Goal: Book appointment/travel/reservation

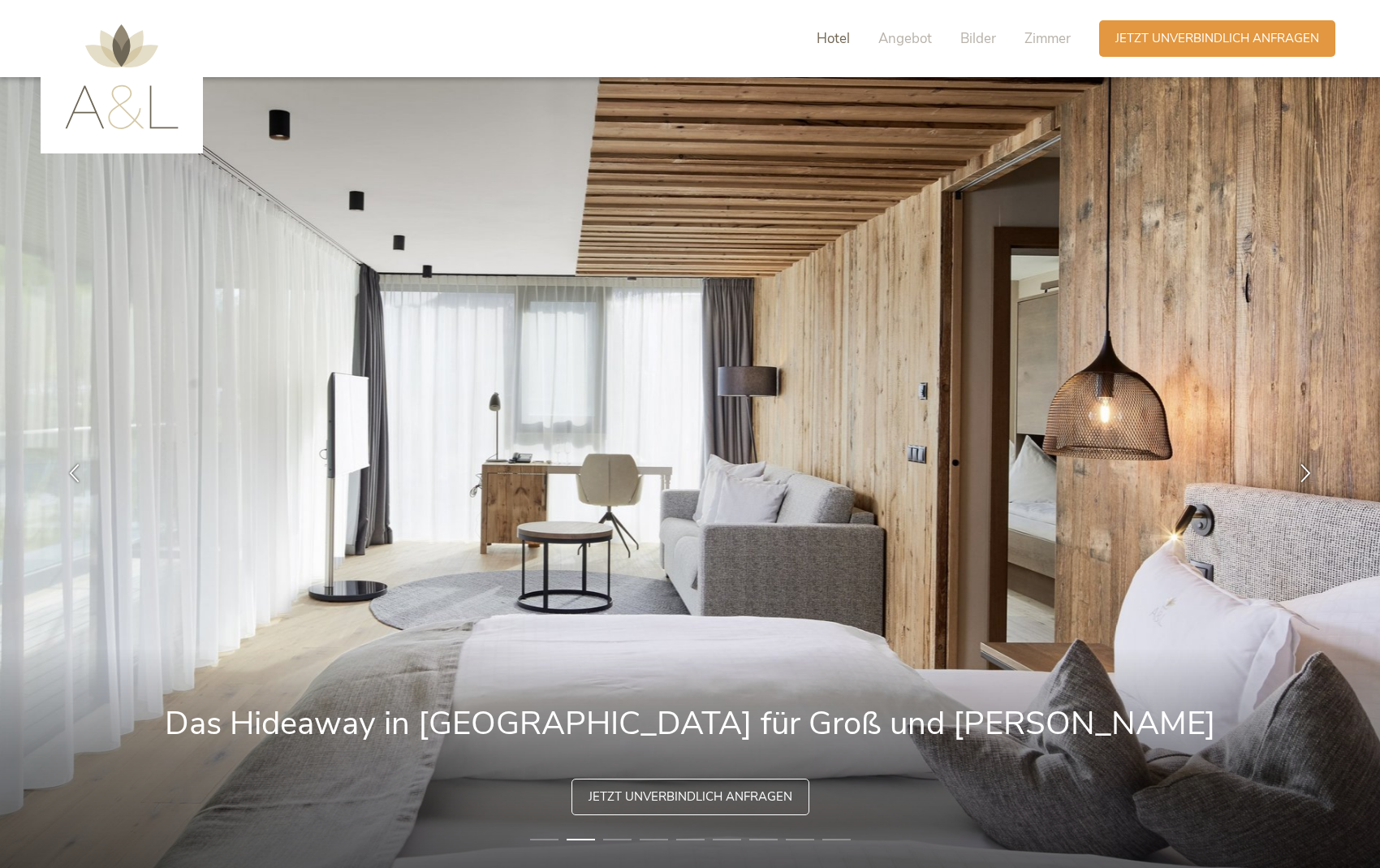
click at [850, 33] on span "Hotel" at bounding box center [833, 39] width 33 height 18
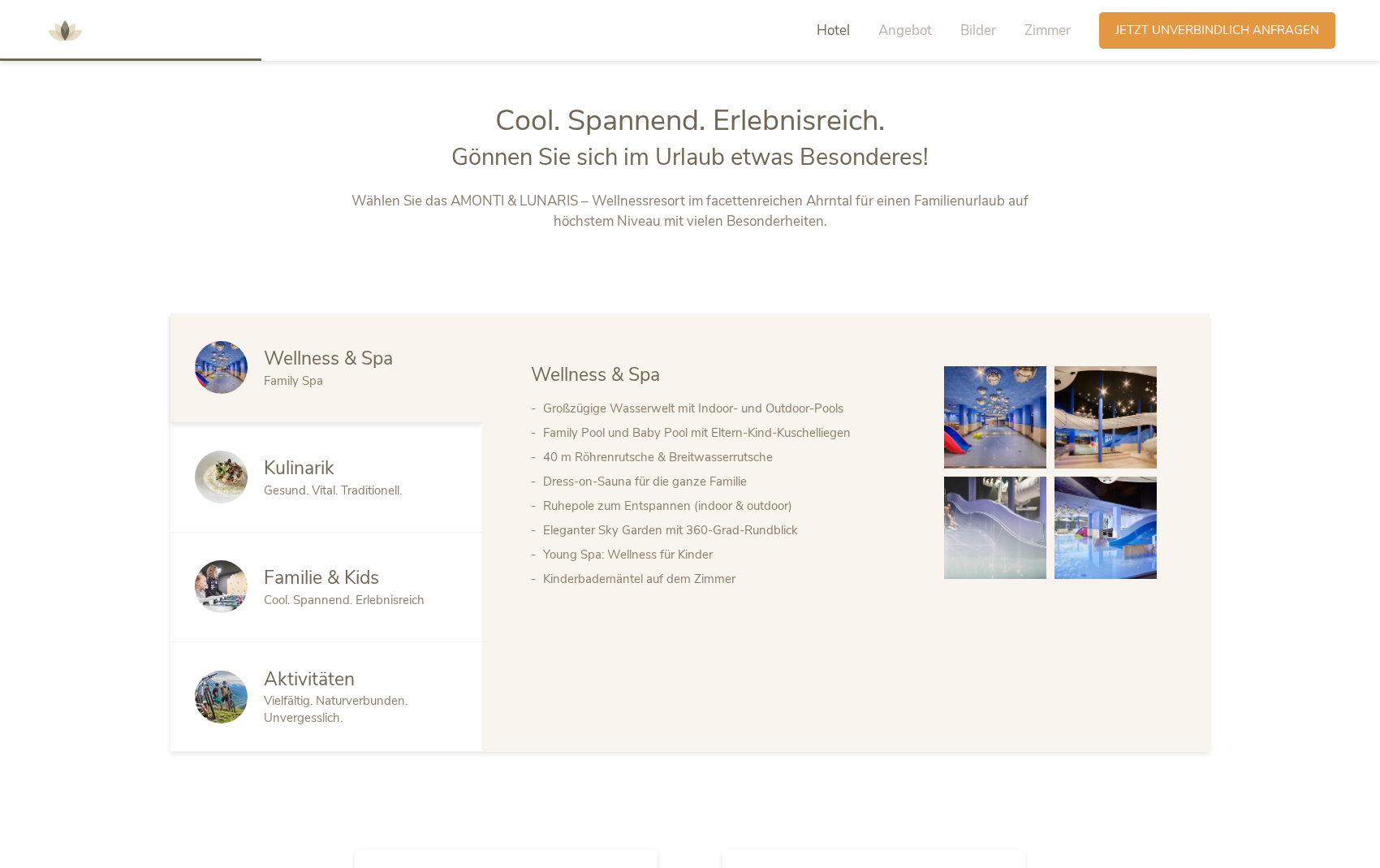
scroll to position [923, 0]
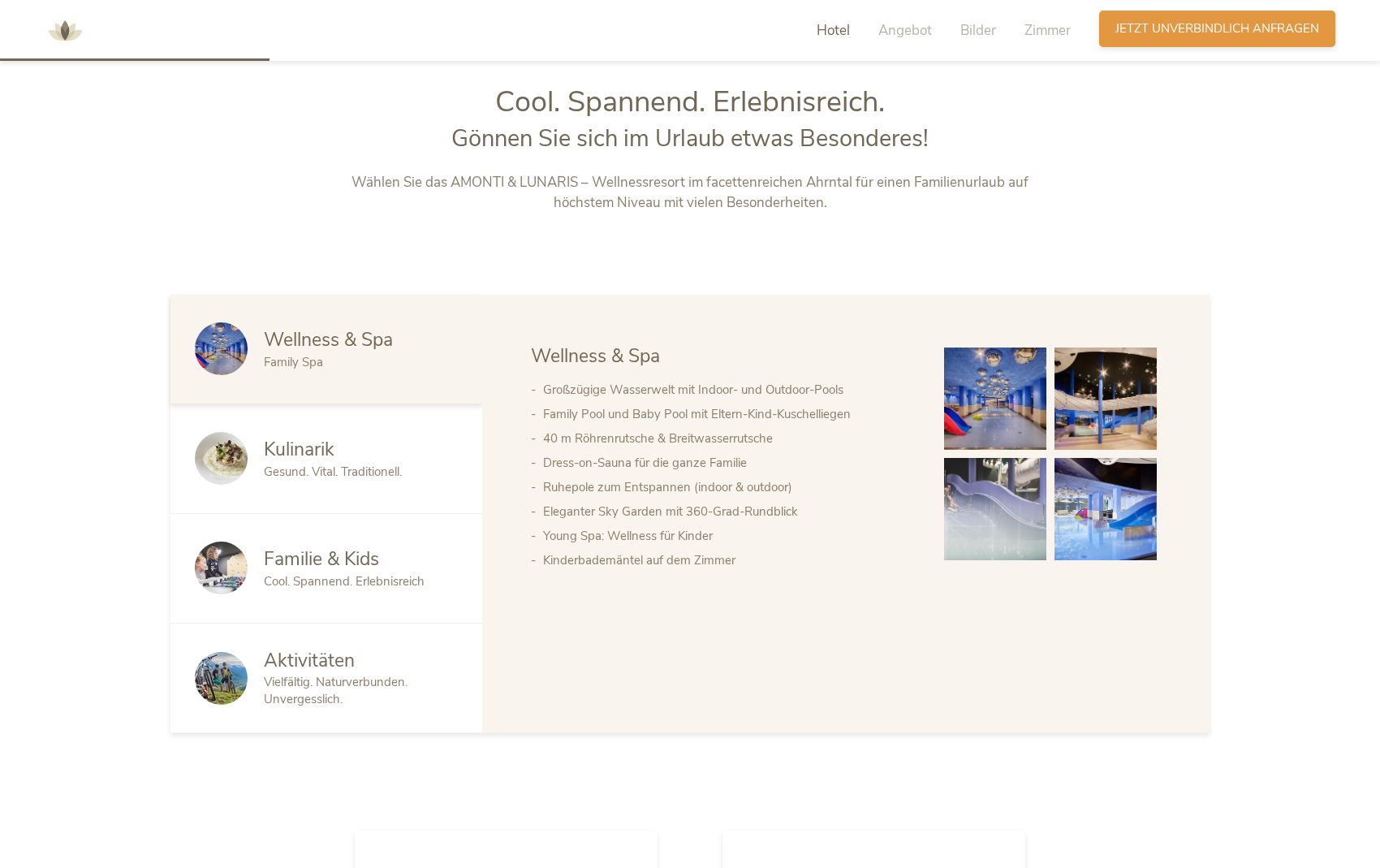
click at [1066, 18] on div "Anfragen Jetzt unverbindlich anfragen" at bounding box center [1217, 29] width 237 height 37
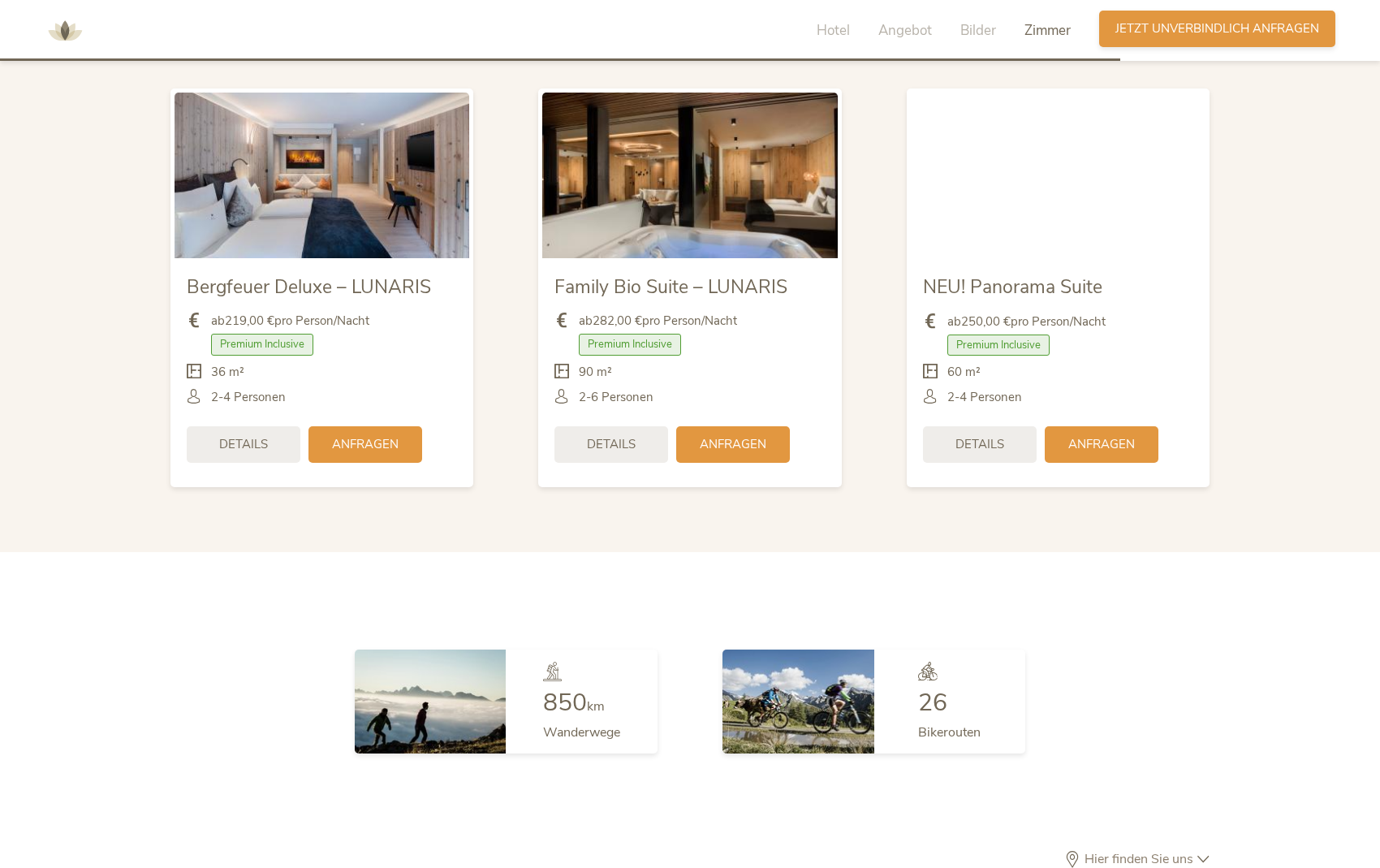
scroll to position [4724, 0]
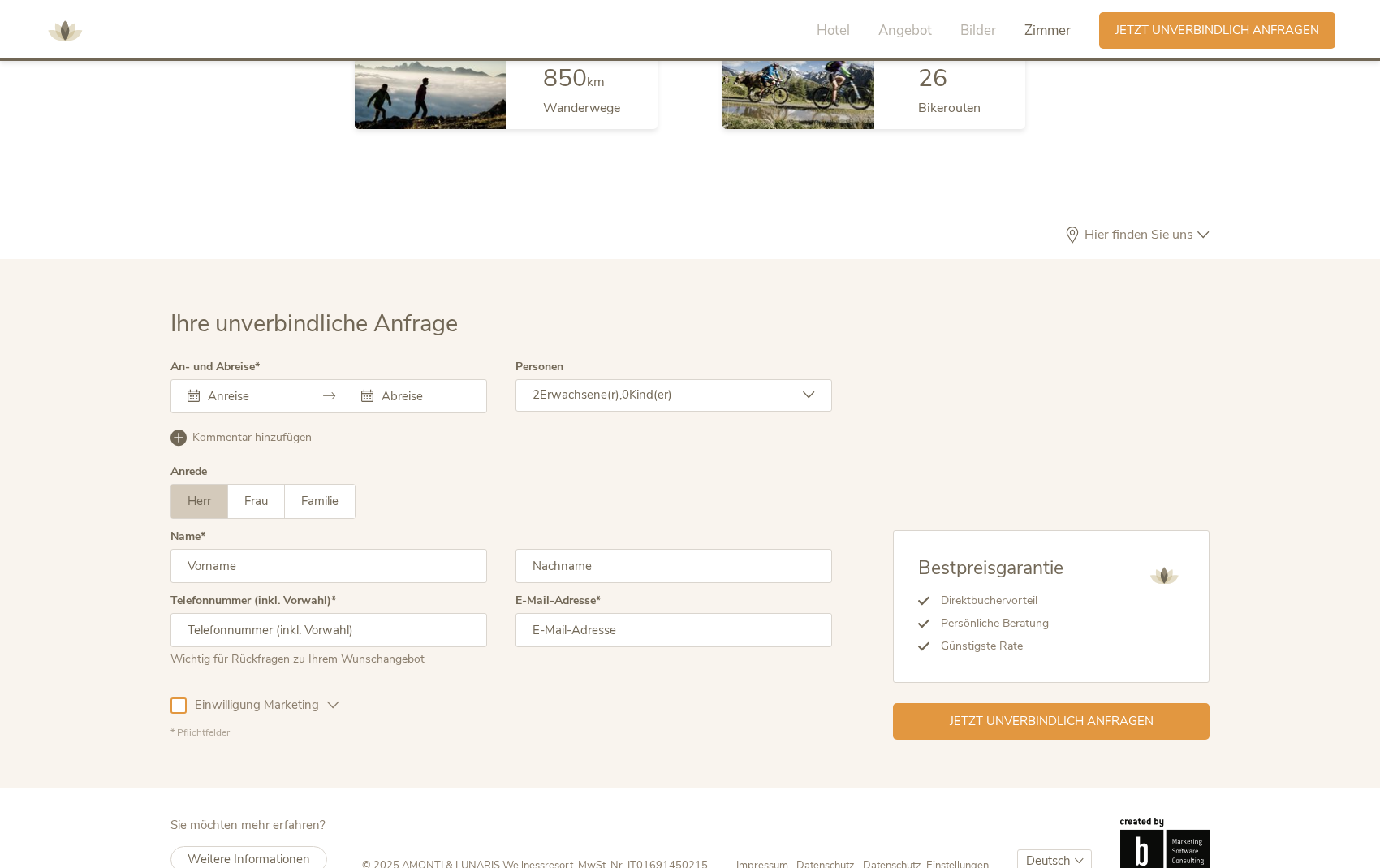
click at [304, 379] on div at bounding box center [329, 396] width 317 height 34
click at [235, 388] on input "text" at bounding box center [249, 397] width 93 height 17
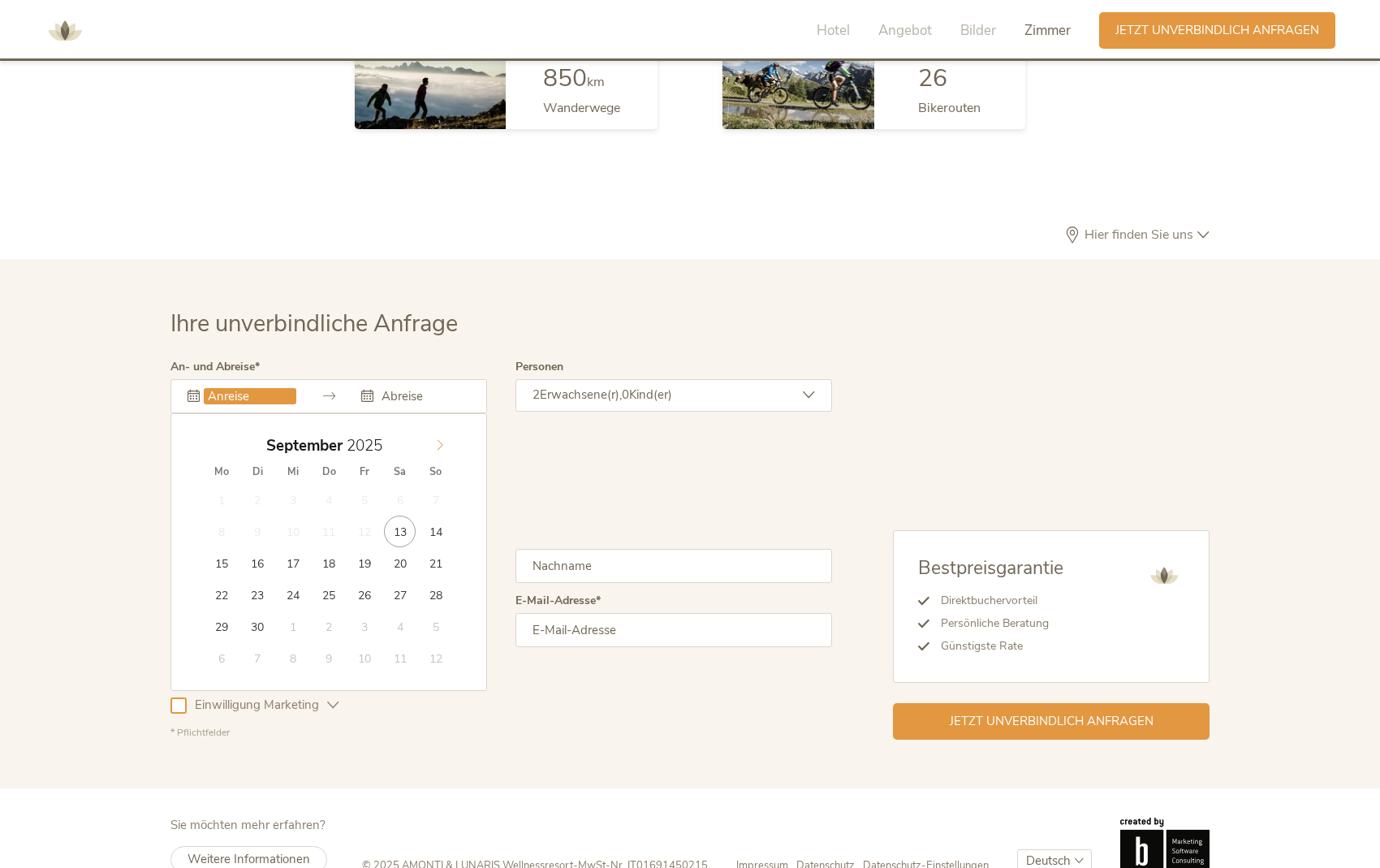
click at [440, 439] on icon at bounding box center [440, 445] width 11 height 11
type input "02.11.2025"
type input "08.11.2025"
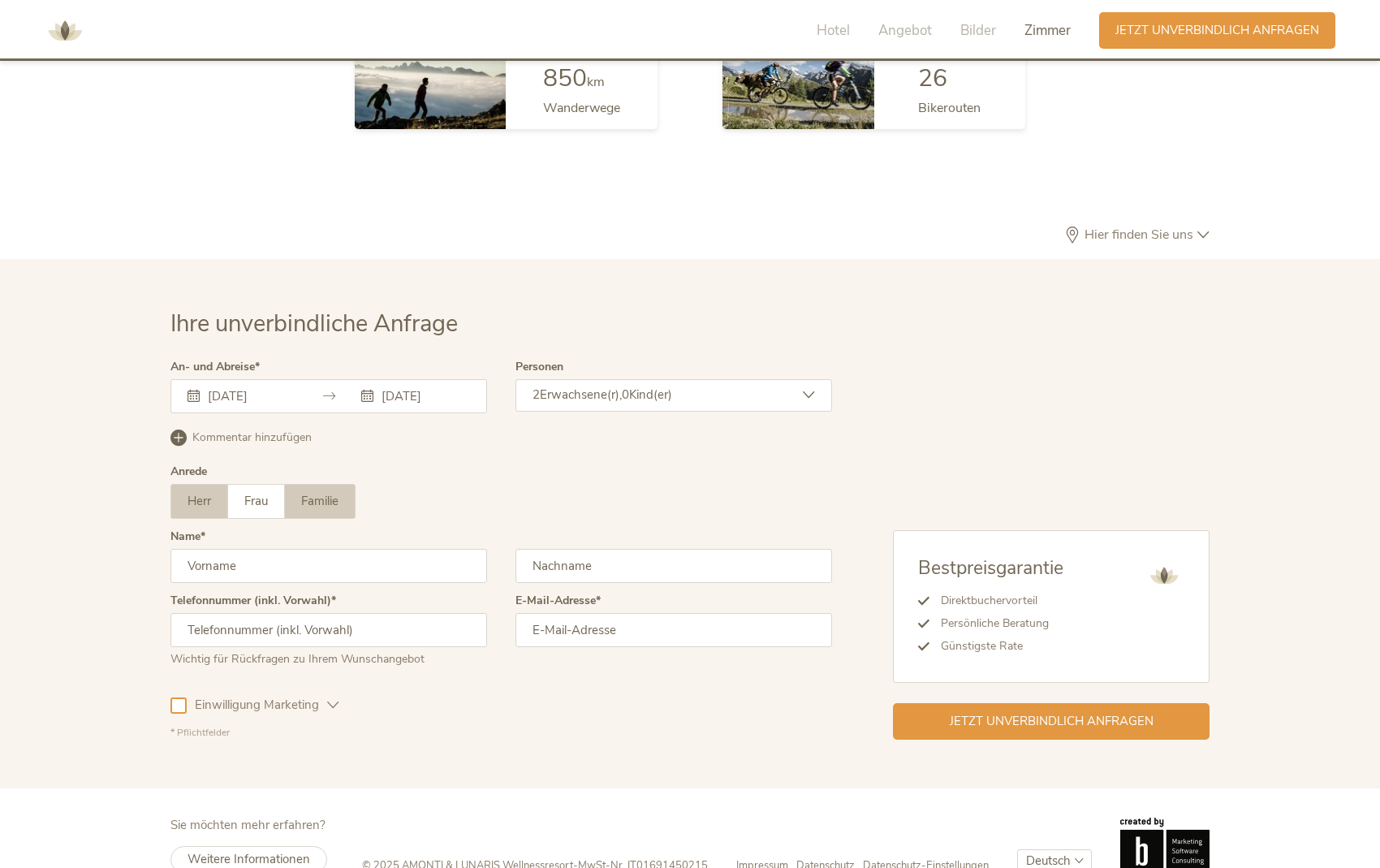
click at [341, 485] on label "Familie" at bounding box center [320, 502] width 70 height 33
click at [807, 388] on icon at bounding box center [808, 394] width 12 height 12
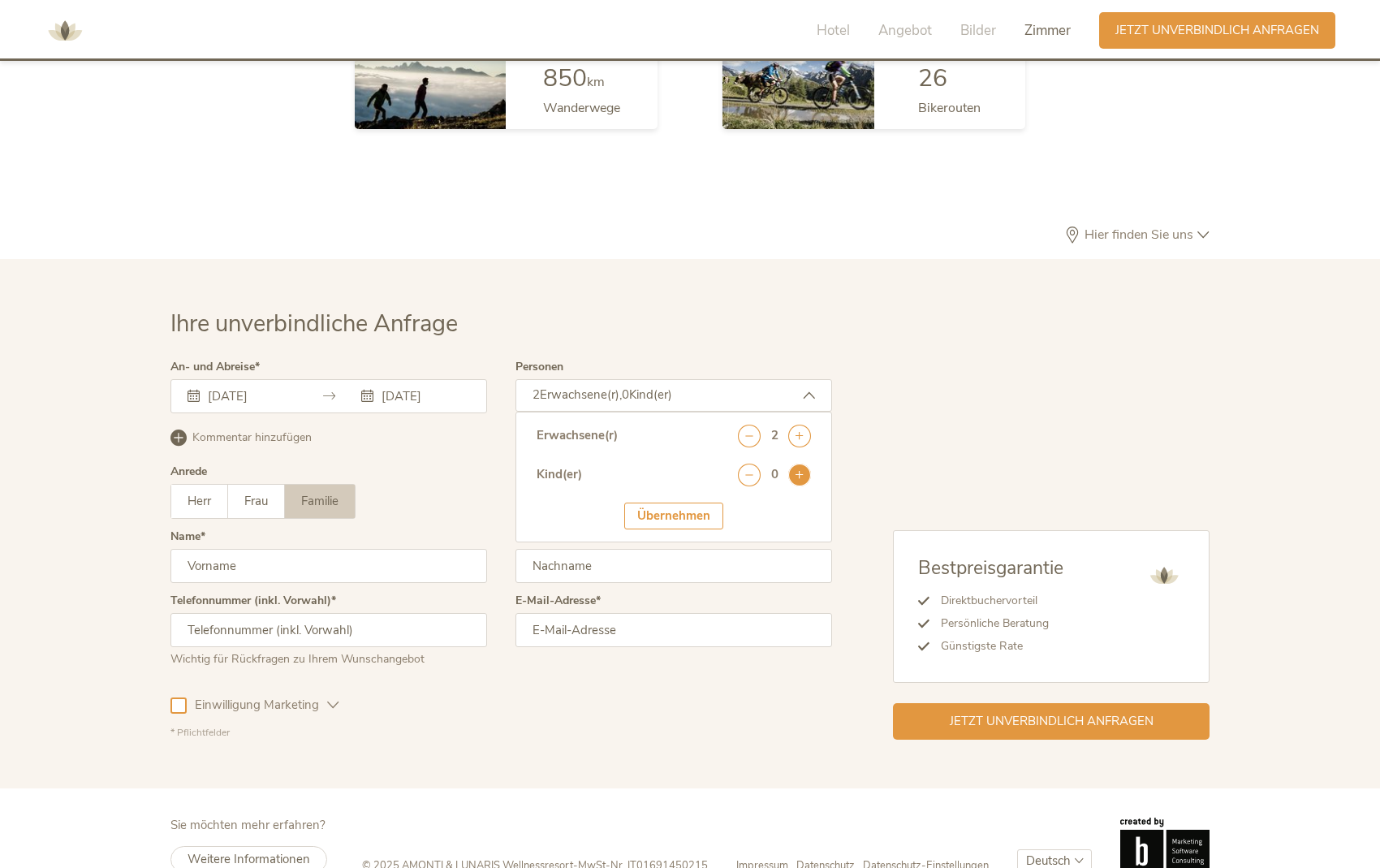
click at [798, 464] on icon at bounding box center [799, 475] width 23 height 23
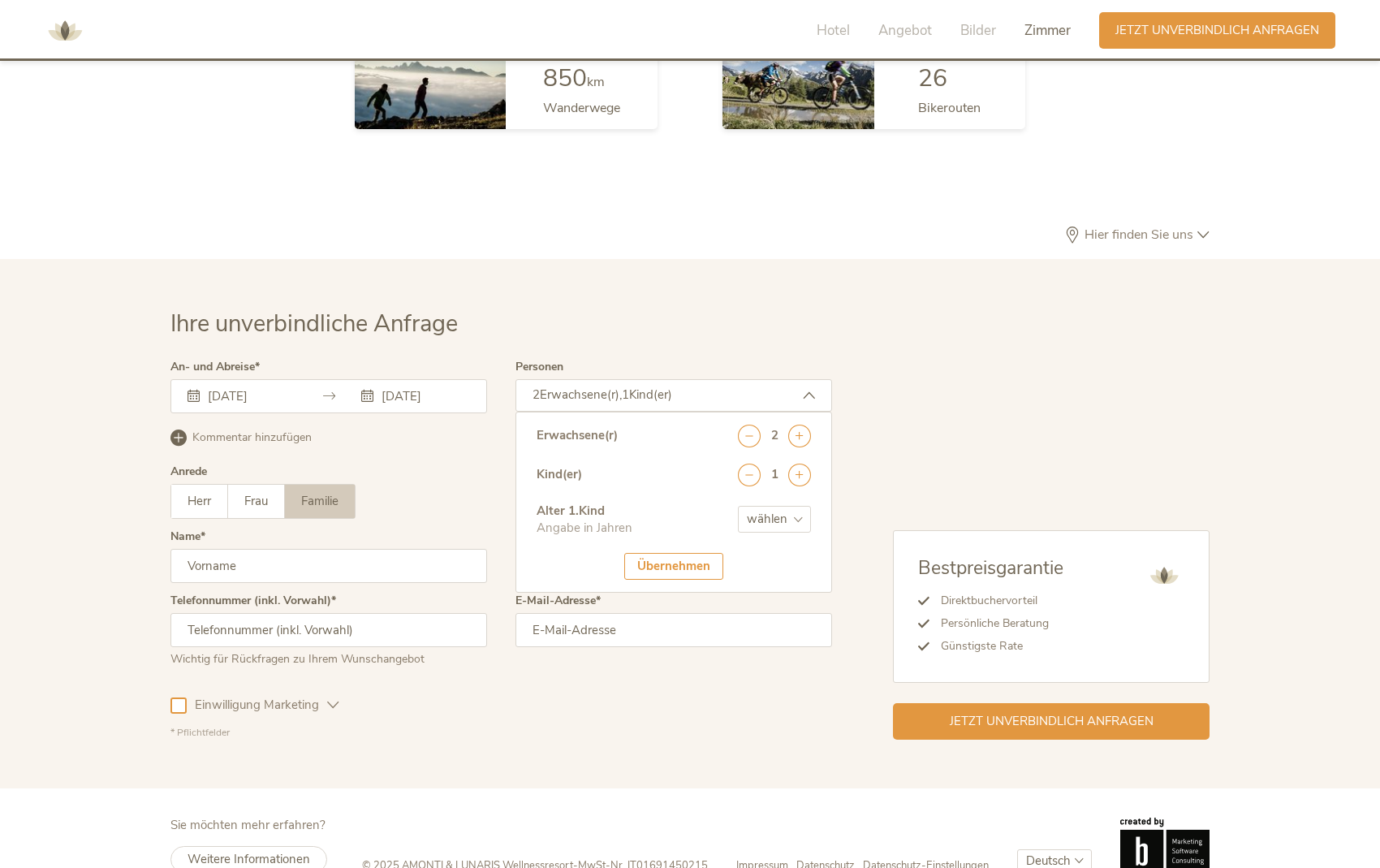
select select "4"
click at [691, 553] on div "Übernehmen" at bounding box center [674, 566] width 99 height 27
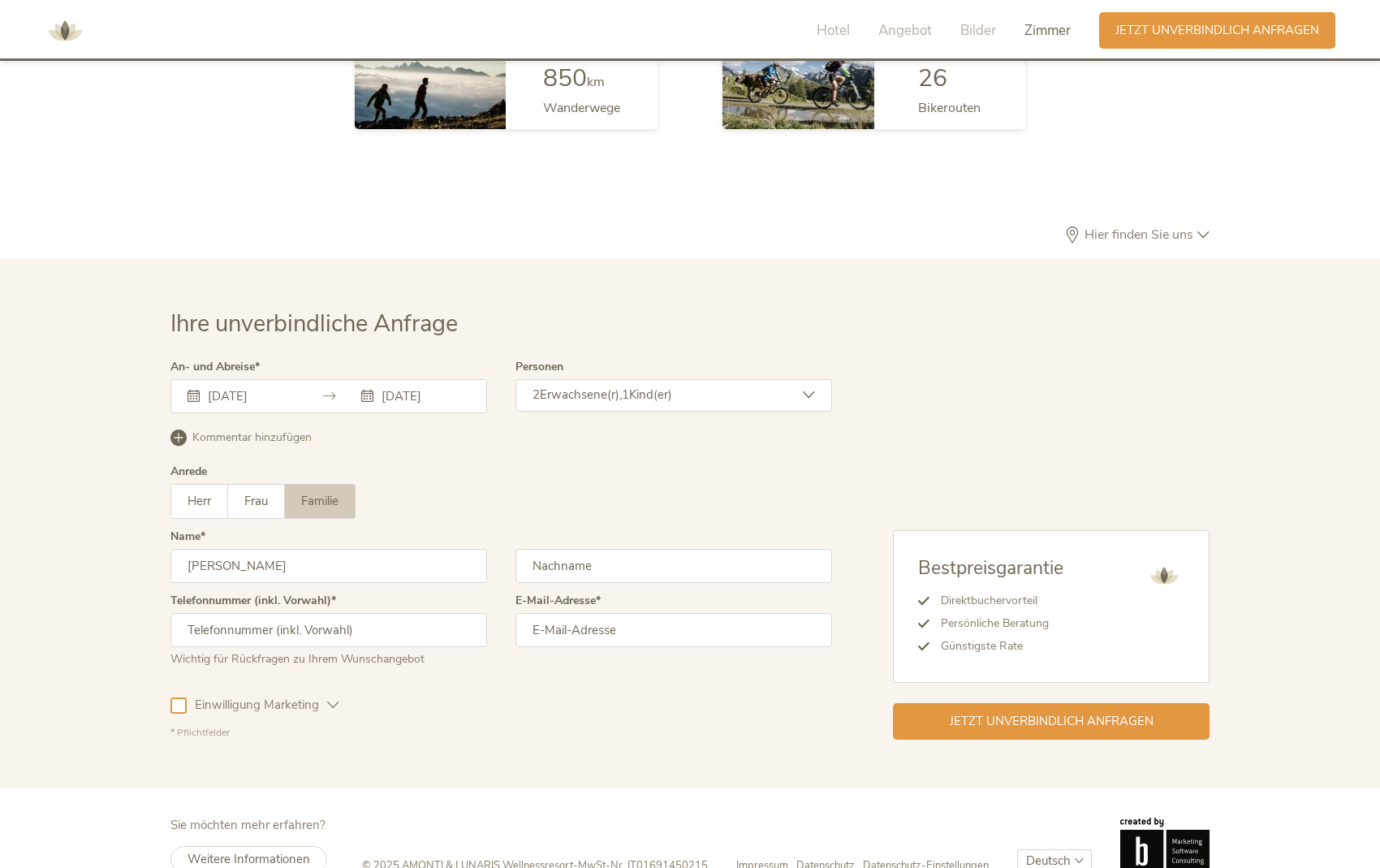
type input "Manfred"
type input "Nußbaumer"
type input "+436767776010"
type input "manfred.nussbaumer@poll-nussbaumer.at"
click at [175, 698] on div at bounding box center [179, 706] width 17 height 17
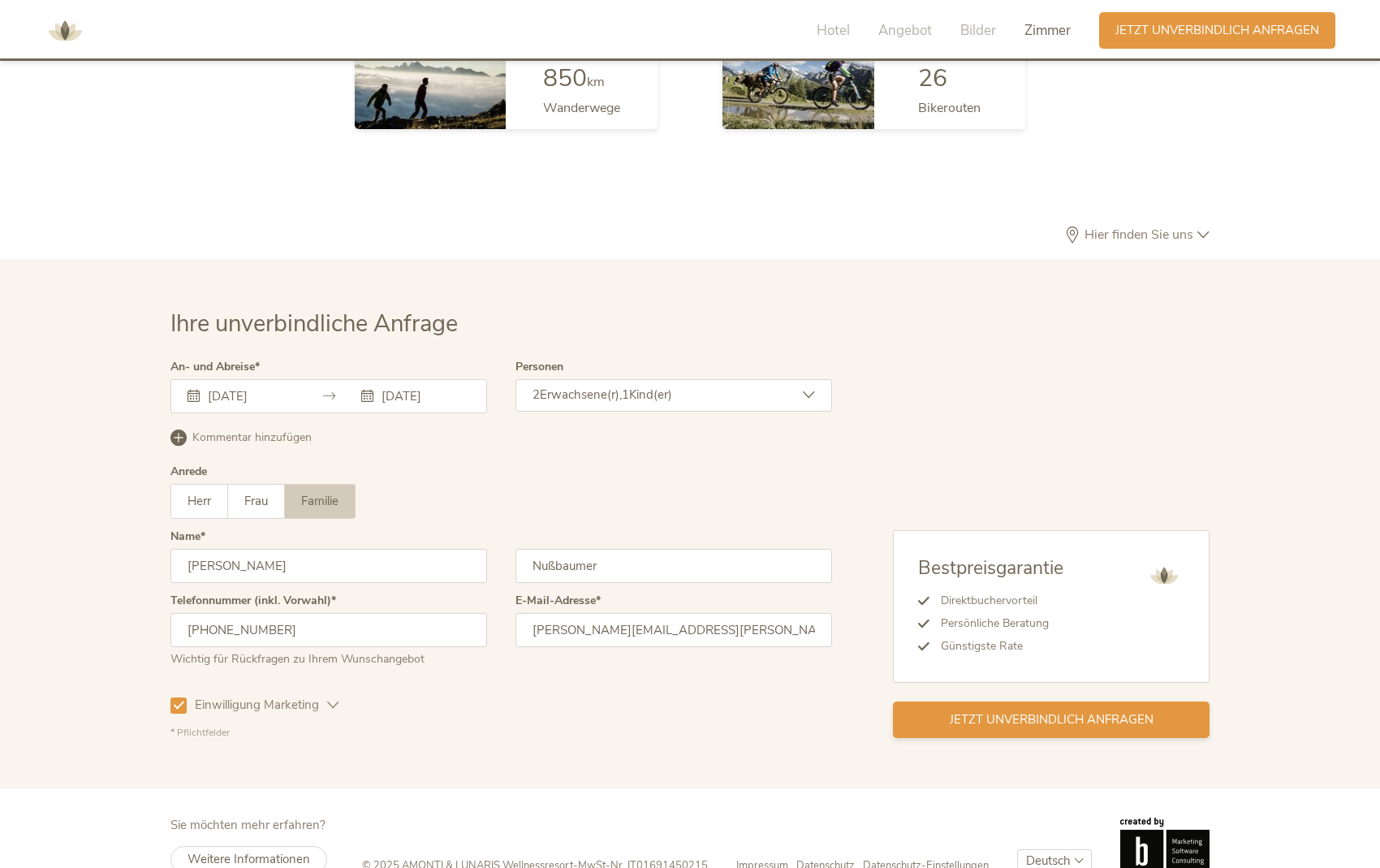
click at [1058, 712] on span "Jetzt unverbindlich anfragen" at bounding box center [1051, 720] width 203 height 17
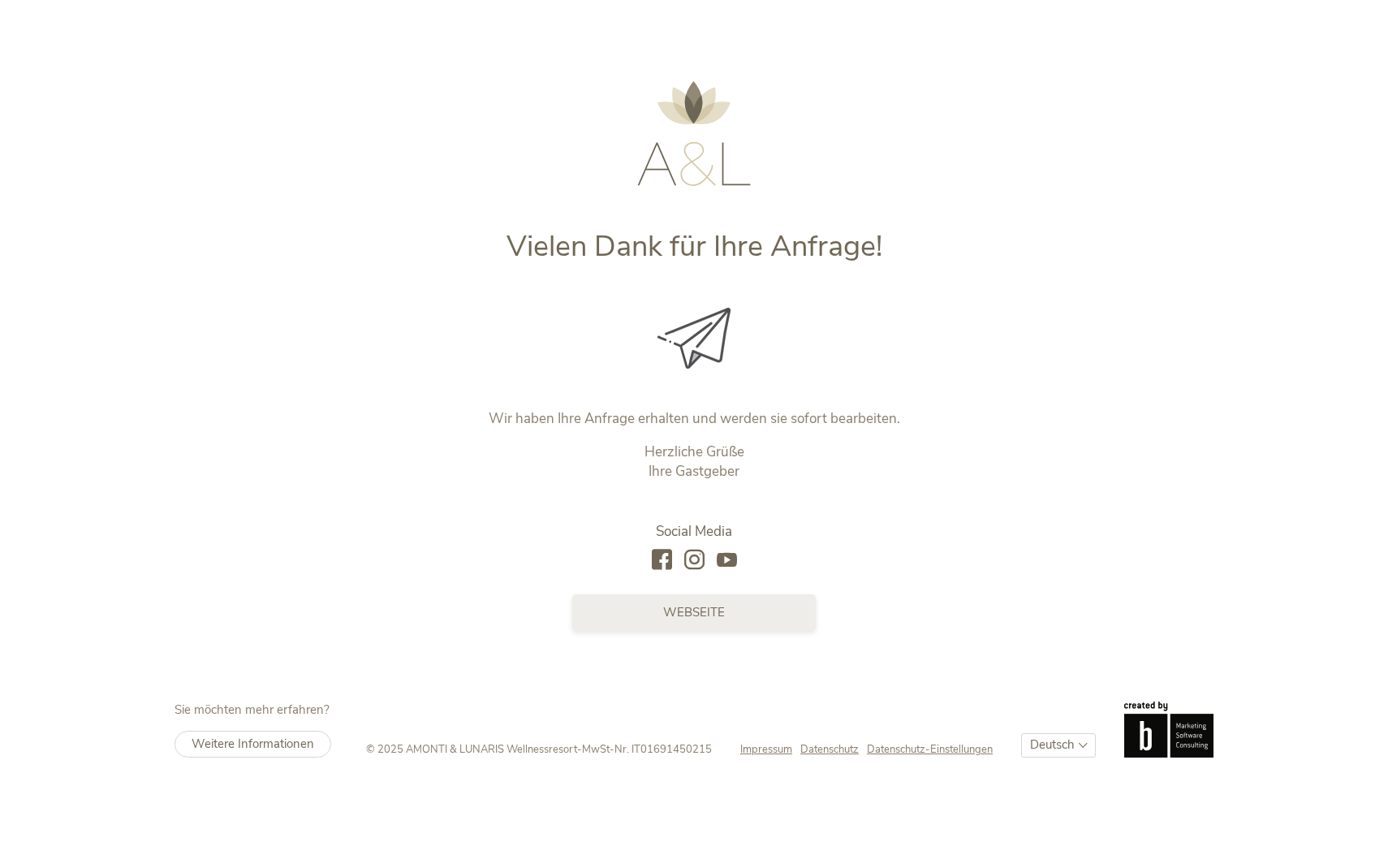
click at [771, 627] on link "Webseite" at bounding box center [694, 613] width 244 height 37
